Goal: Transaction & Acquisition: Download file/media

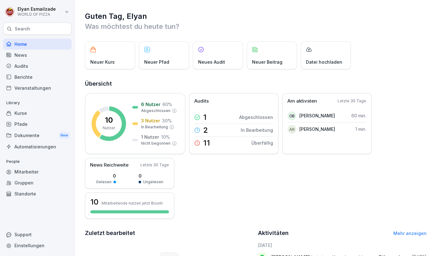
click at [25, 135] on div "Dokumente New" at bounding box center [37, 136] width 68 height 12
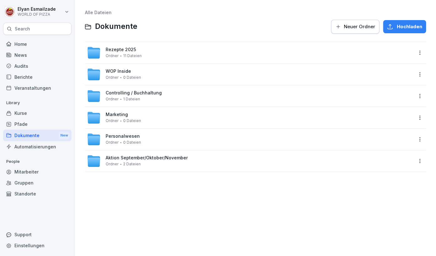
click at [131, 139] on span "Personalwesen" at bounding box center [123, 136] width 34 height 5
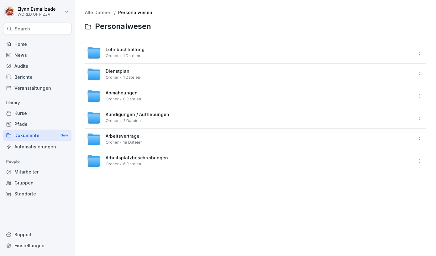
click at [134, 135] on span "Arbeitsverträge" at bounding box center [123, 136] width 34 height 5
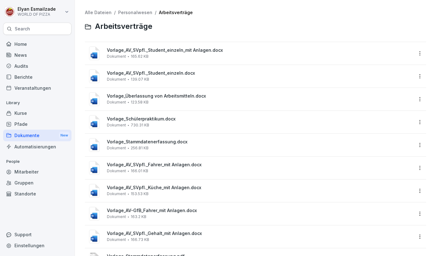
click at [163, 192] on div "Vorlage_AV_SVpfl._Küche_mit Anlagen.docx Dokument 153.53 KB" at bounding box center [260, 190] width 306 height 11
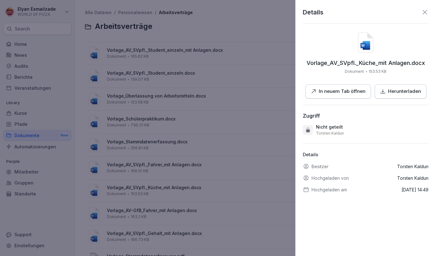
click at [398, 92] on p "Herunterladen" at bounding box center [404, 91] width 33 height 7
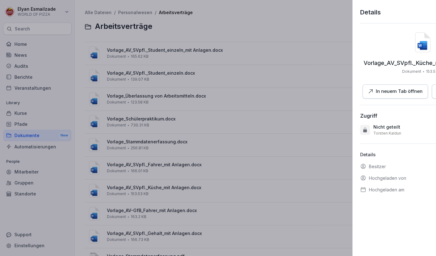
click at [166, 144] on div at bounding box center [218, 128] width 436 height 256
